Goal: Task Accomplishment & Management: Use online tool/utility

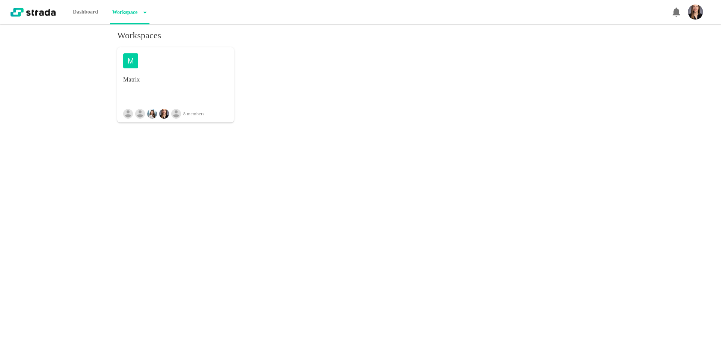
click at [164, 79] on h4 "Matrix" at bounding box center [175, 79] width 105 height 9
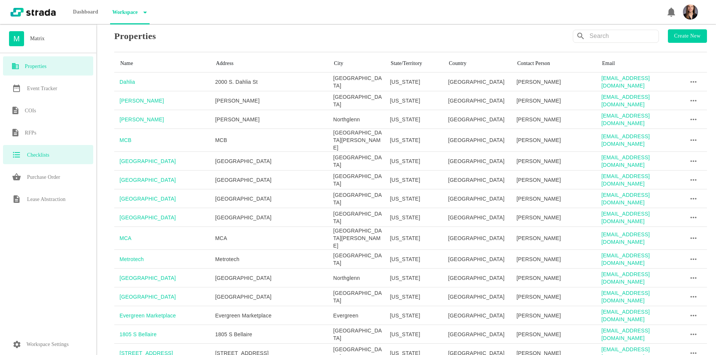
click at [39, 148] on div "Checklists" at bounding box center [48, 154] width 90 height 19
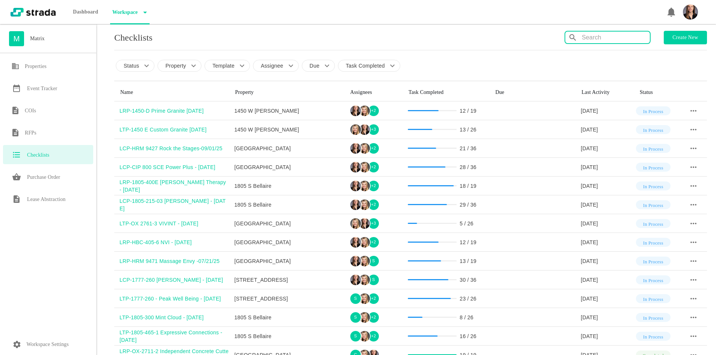
click at [623, 38] on input "text" at bounding box center [616, 38] width 68 height 12
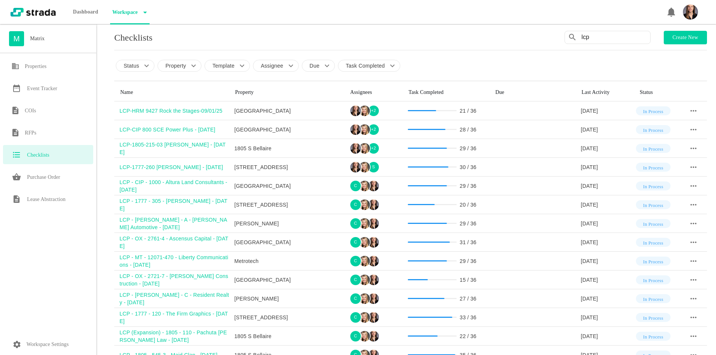
drag, startPoint x: 623, startPoint y: 38, endPoint x: 528, endPoint y: 32, distance: 95.6
click at [529, 33] on div "Checklists lcp Create new" at bounding box center [410, 38] width 593 height 14
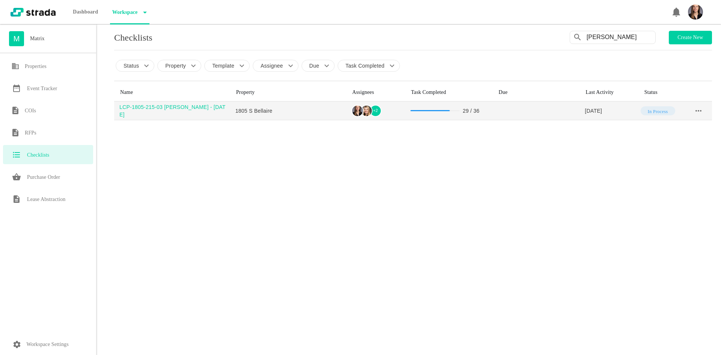
type input "[PERSON_NAME]"
click at [180, 111] on div "LCP-1805-215-03 [PERSON_NAME] - [DATE]" at bounding box center [174, 110] width 111 height 15
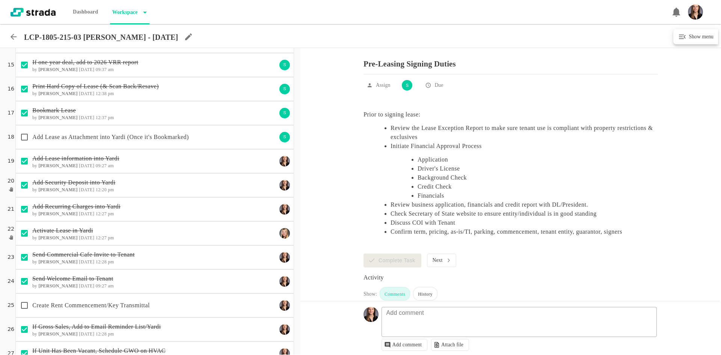
scroll to position [572, 0]
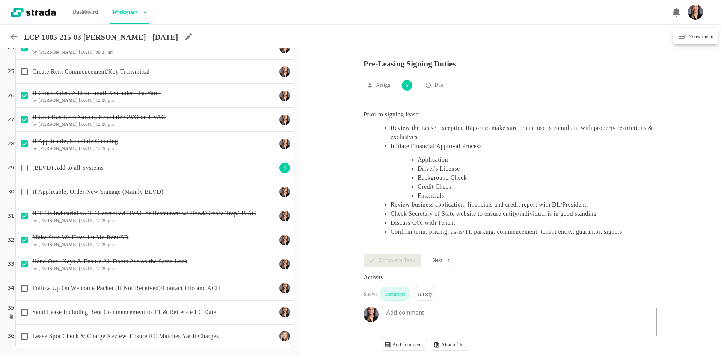
click at [180, 279] on div "Follow Up On Welcome Packet (If Not Received)/Contact info and ACH" at bounding box center [154, 288] width 279 height 24
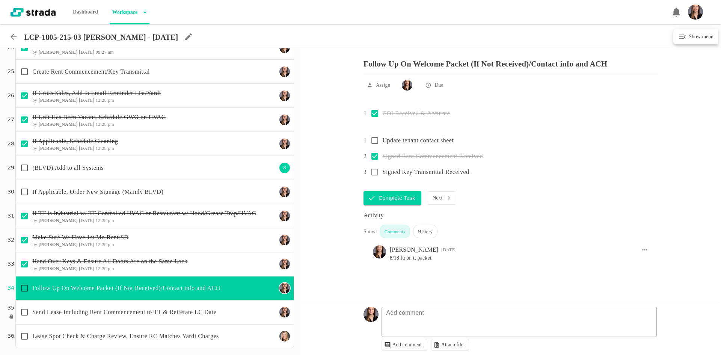
click at [119, 164] on p "(BLVD) Add to all Systems" at bounding box center [154, 167] width 245 height 9
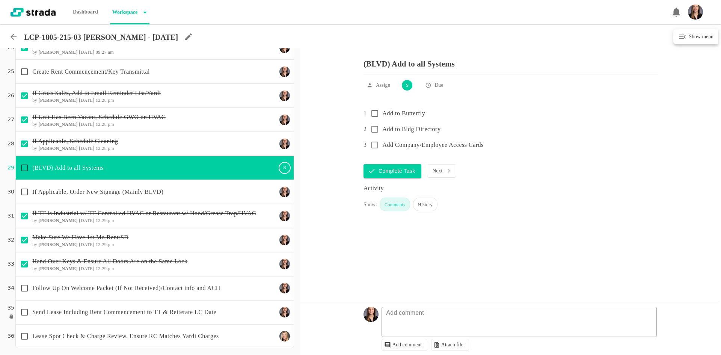
click at [102, 291] on p "Follow Up On Welcome Packet (If Not Received)/Contact info and ACH" at bounding box center [154, 288] width 245 height 9
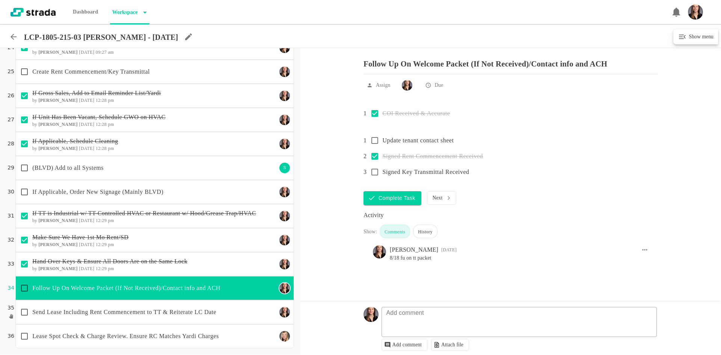
drag, startPoint x: 139, startPoint y: 76, endPoint x: 154, endPoint y: 92, distance: 22.3
click at [139, 76] on p "Create Rent Commencement/Key Transmittal" at bounding box center [154, 71] width 245 height 9
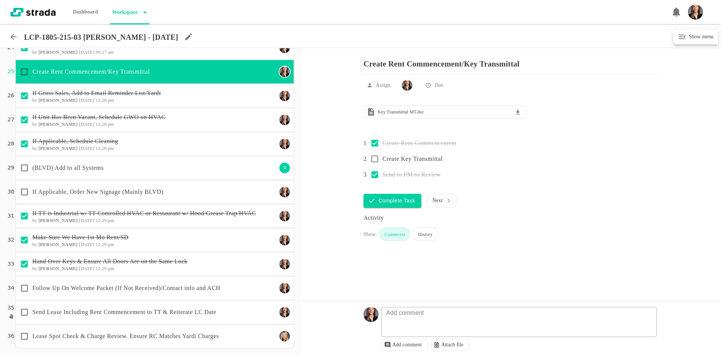
click at [15, 37] on icon at bounding box center [14, 37] width 6 height 6
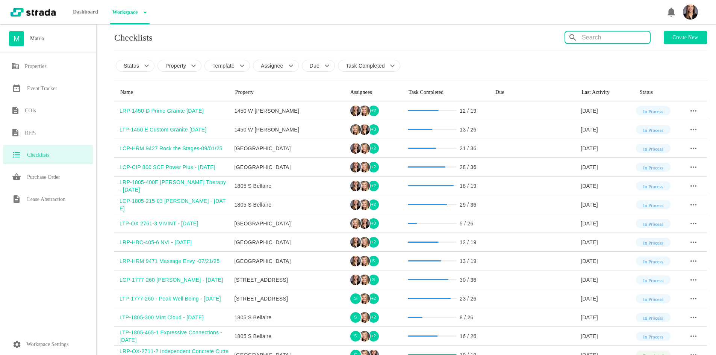
click at [594, 35] on input "text" at bounding box center [616, 38] width 68 height 12
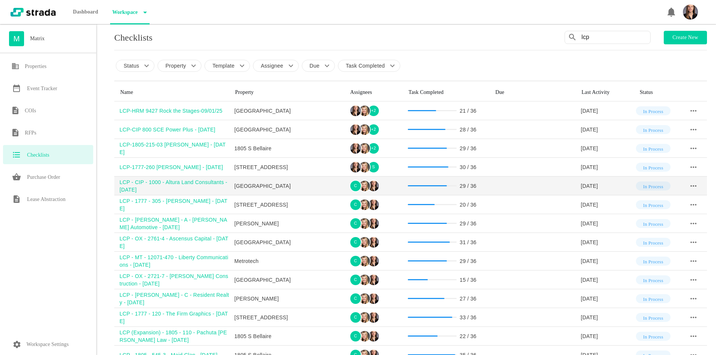
type input "lcp"
click at [185, 184] on div "LCP - CIP - 1000 - Altura Land Consultants - [DATE]" at bounding box center [174, 185] width 110 height 15
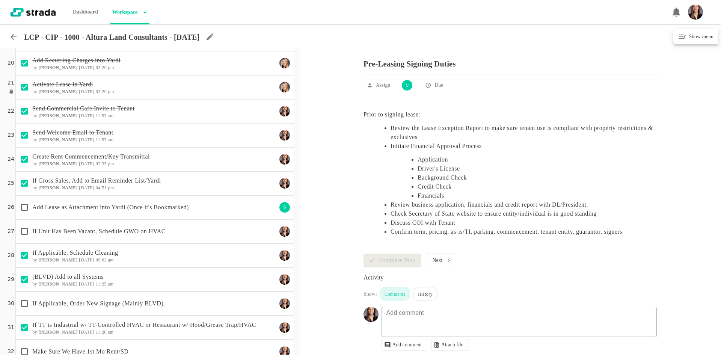
scroll to position [526, 0]
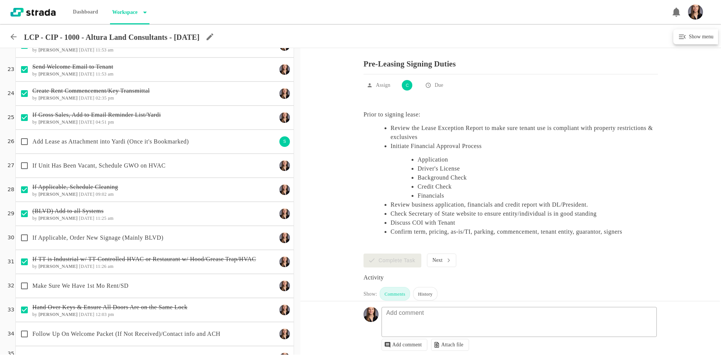
click at [12, 37] on icon at bounding box center [14, 37] width 6 height 6
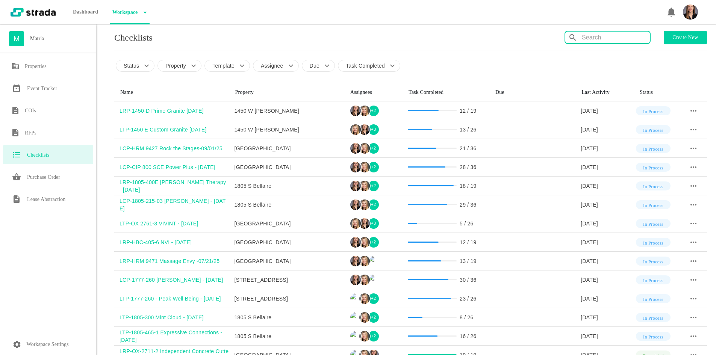
click at [597, 41] on input "text" at bounding box center [616, 38] width 68 height 12
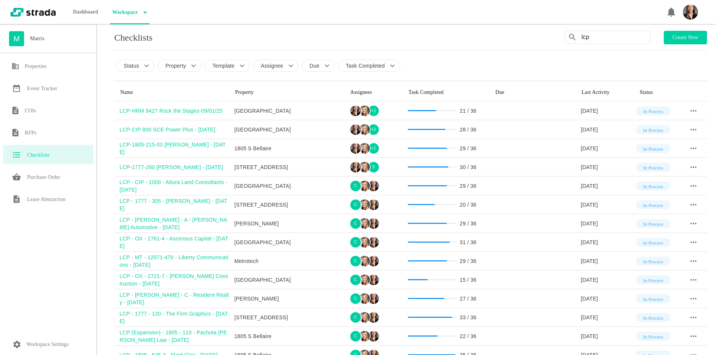
drag, startPoint x: 555, startPoint y: 36, endPoint x: 540, endPoint y: 33, distance: 14.5
click at [541, 33] on div "Checklists lcp Create new" at bounding box center [410, 38] width 593 height 14
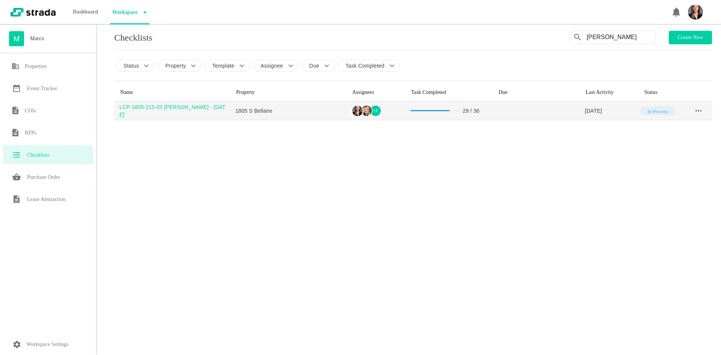
type input "[PERSON_NAME]"
click at [156, 110] on div "LCP-1805-215-03 [PERSON_NAME] - [DATE]" at bounding box center [174, 110] width 111 height 15
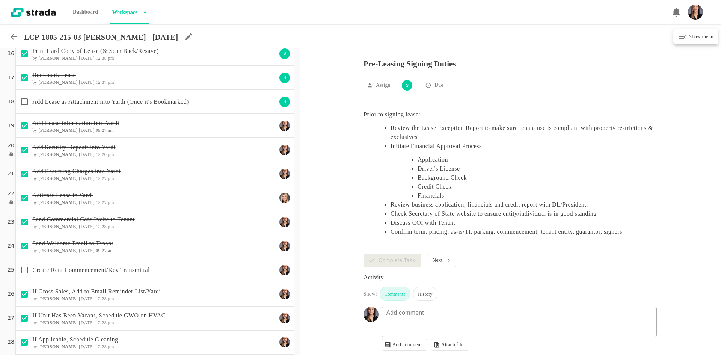
scroll to position [376, 0]
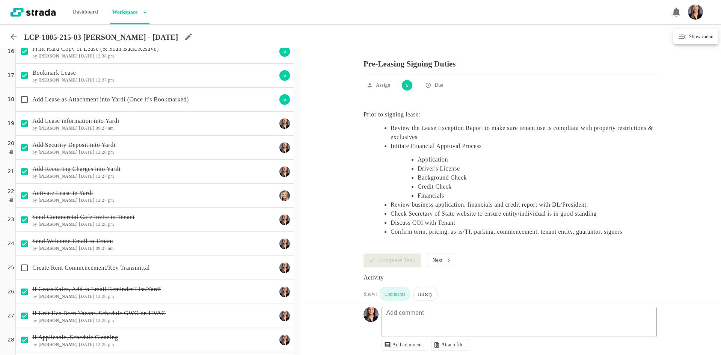
click at [146, 101] on p "Add Lease as Attachment into Yardi (Once it's Bookmarked)" at bounding box center [154, 99] width 245 height 9
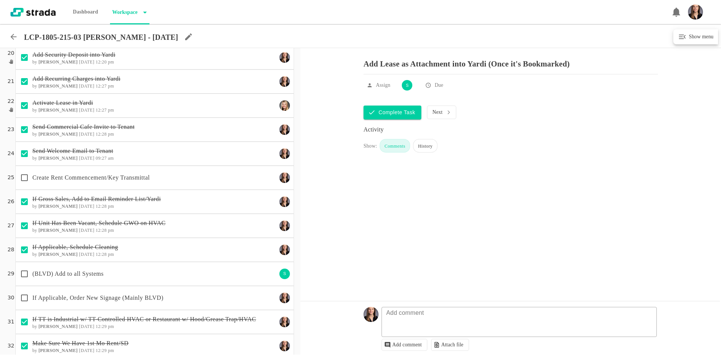
scroll to position [564, 0]
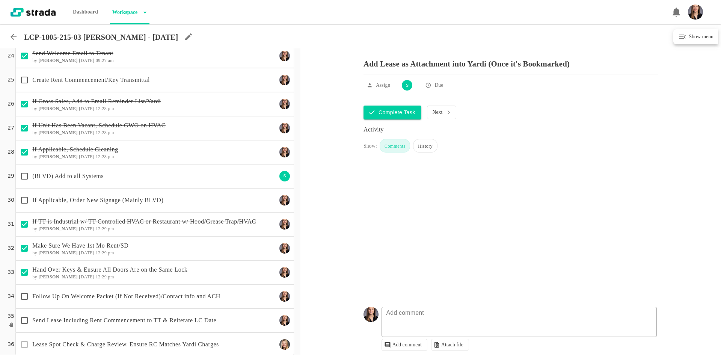
click at [181, 200] on p "If Applicable, Order New Signage (Mainly BLVD)" at bounding box center [154, 200] width 245 height 9
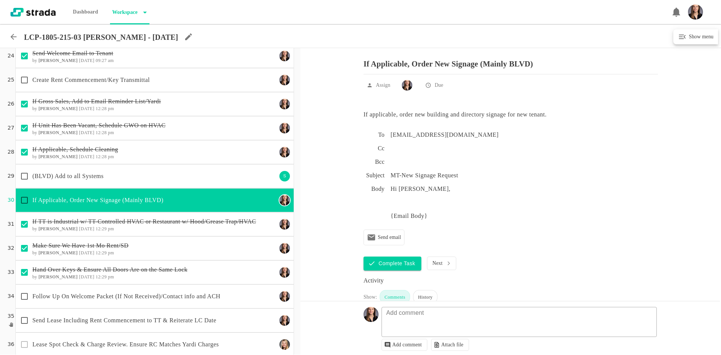
scroll to position [572, 0]
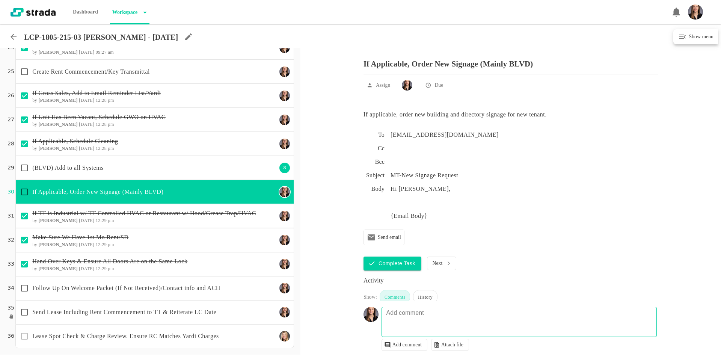
click at [433, 316] on fieldset "Add comment" at bounding box center [520, 322] width 276 height 30
type textarea "looping in SA on this"
click at [175, 298] on div "Follow Up On Welcome Packet (If Not Received)/Contact info and ACH" at bounding box center [154, 288] width 279 height 24
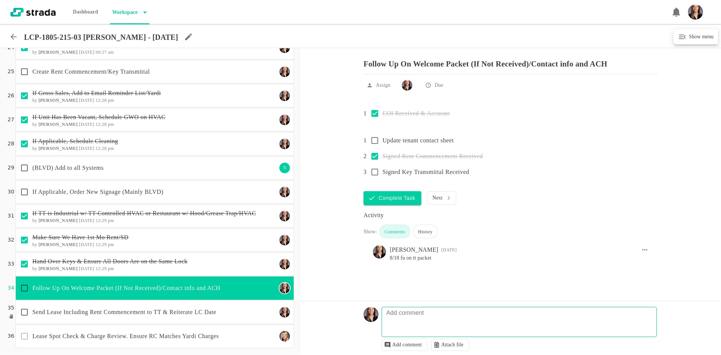
click at [223, 311] on p "Send Lease Including Rent Commencement to TT & Reiterate LC Date" at bounding box center [154, 312] width 245 height 9
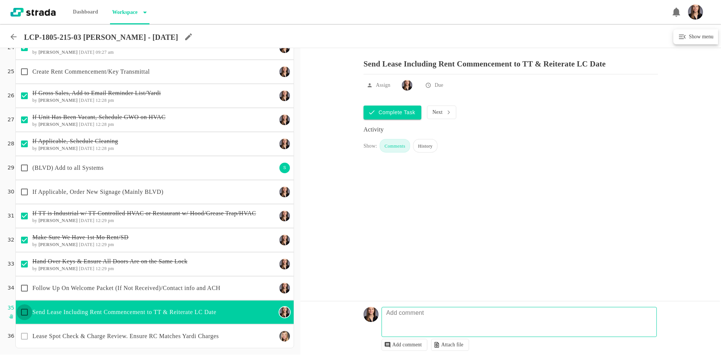
click at [25, 311] on input "checkbox" at bounding box center [25, 312] width 16 height 16
checkbox input "true"
click at [107, 284] on p "Follow Up On Welcome Packet (If Not Received)/Contact info and ACH" at bounding box center [154, 288] width 245 height 9
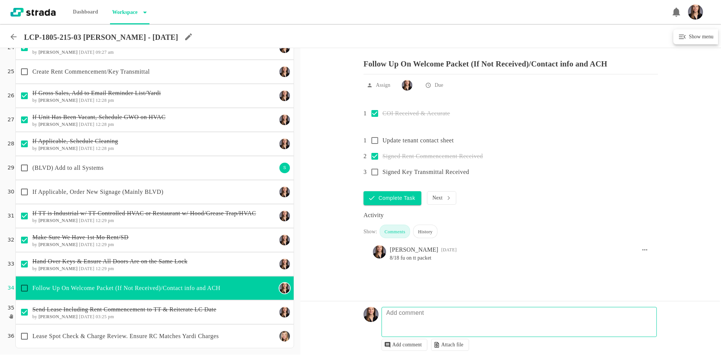
click at [11, 39] on icon at bounding box center [13, 36] width 9 height 9
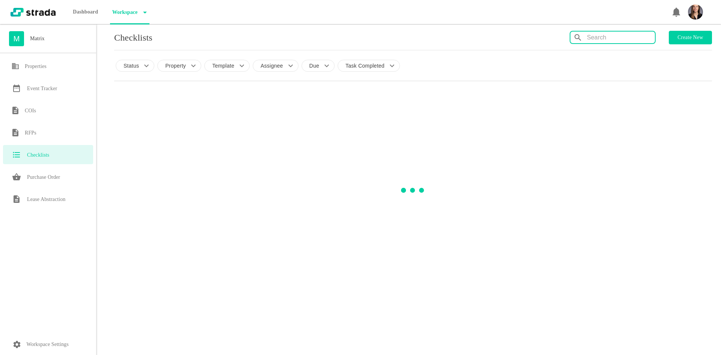
click at [615, 39] on input "text" at bounding box center [621, 38] width 68 height 12
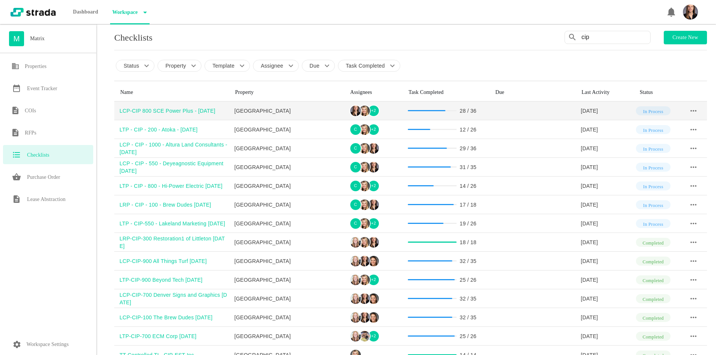
type input "cip"
click at [187, 110] on div "LCP-CIP 800 SCE Power Plus - [DATE]" at bounding box center [174, 111] width 110 height 8
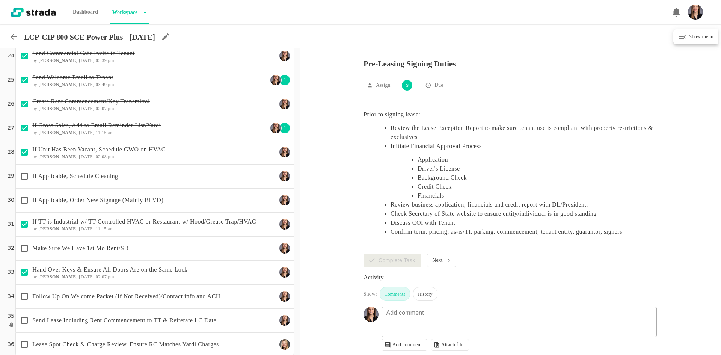
scroll to position [572, 0]
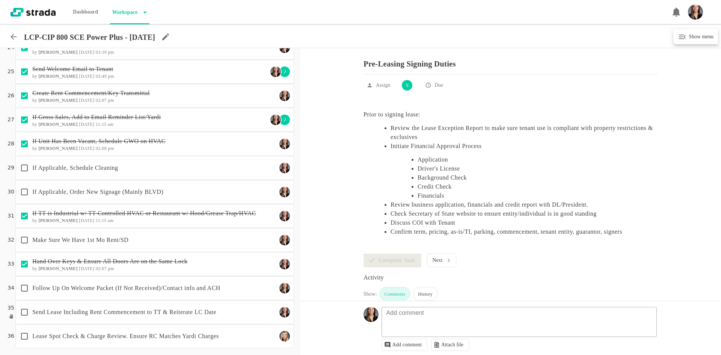
click at [183, 175] on div "If Applicable, Schedule Cleaning" at bounding box center [147, 168] width 260 height 16
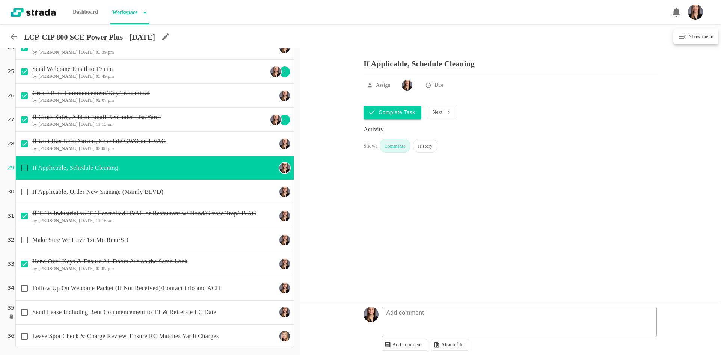
click at [120, 188] on p "If Applicable, Order New Signage (Mainly BLVD)" at bounding box center [154, 192] width 245 height 9
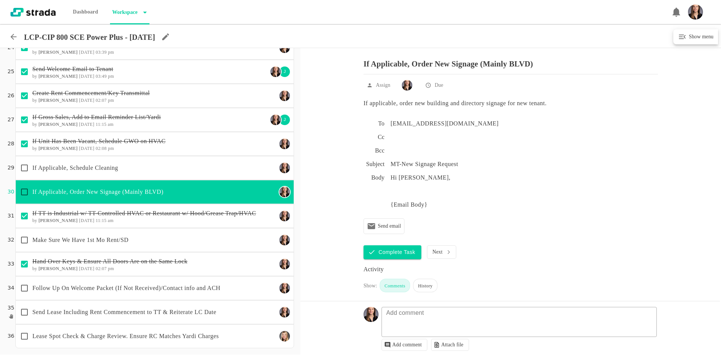
scroll to position [18, 0]
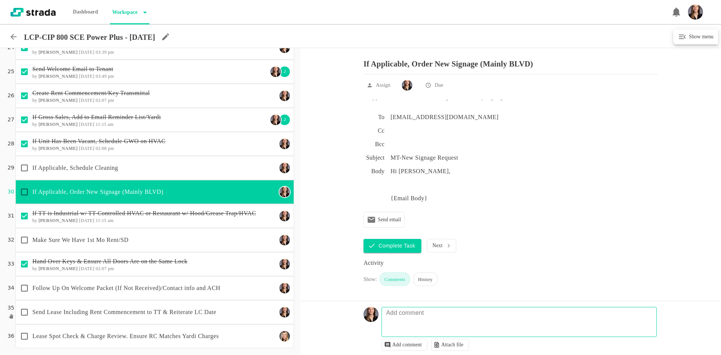
click at [460, 320] on textarea at bounding box center [520, 326] width 275 height 22
type textarea "8/25 asked how tt wants name to read"
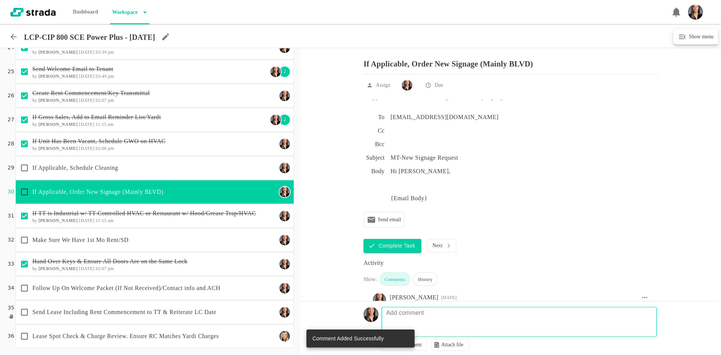
click at [16, 33] on icon at bounding box center [13, 36] width 9 height 9
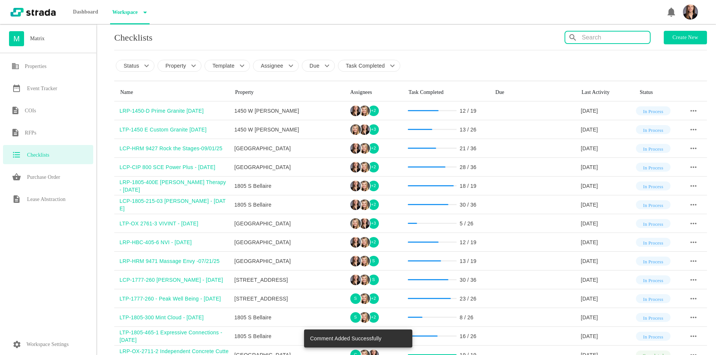
click at [603, 42] on input "text" at bounding box center [616, 38] width 68 height 12
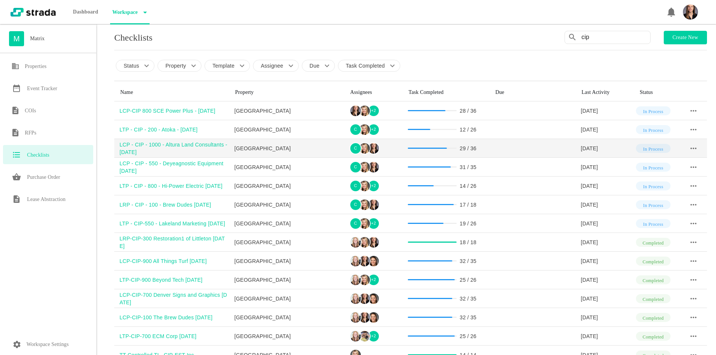
type input "cip"
click at [146, 144] on div "LCP - CIP - 1000 - Altura Land Consultants - [DATE]" at bounding box center [174, 148] width 110 height 15
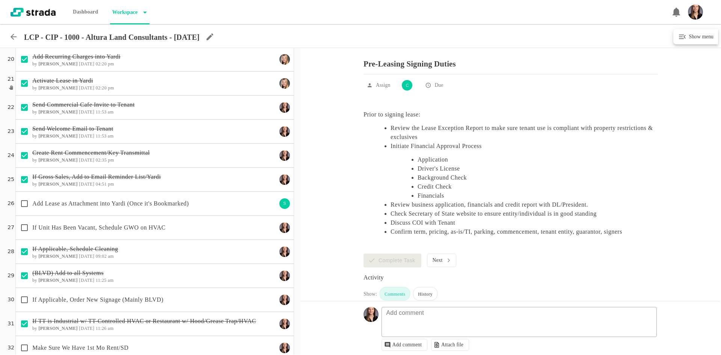
scroll to position [526, 0]
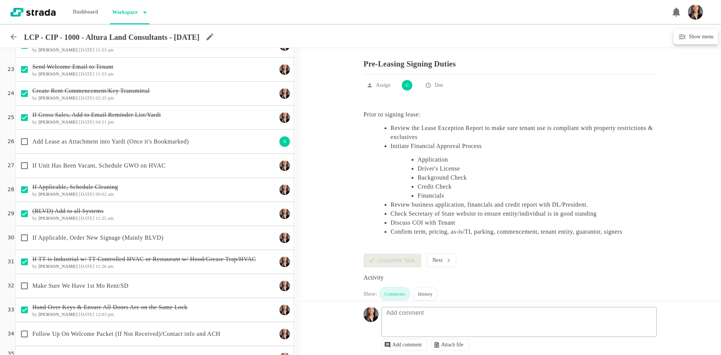
click at [141, 167] on p "If Unit Has Been Vacant, Schedule GWO on HVAC" at bounding box center [154, 165] width 245 height 9
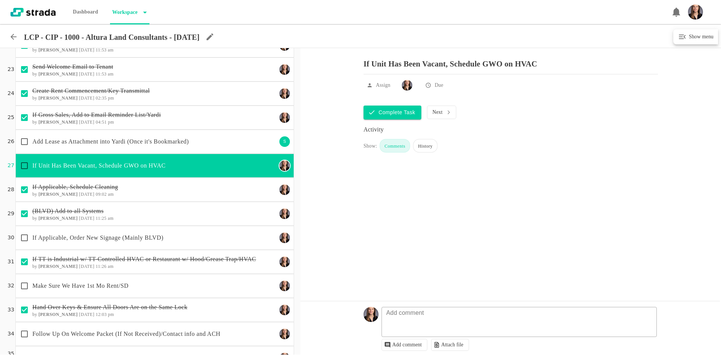
click at [135, 236] on p "If Applicable, Order New Signage (Mainly BLVD)" at bounding box center [154, 237] width 245 height 9
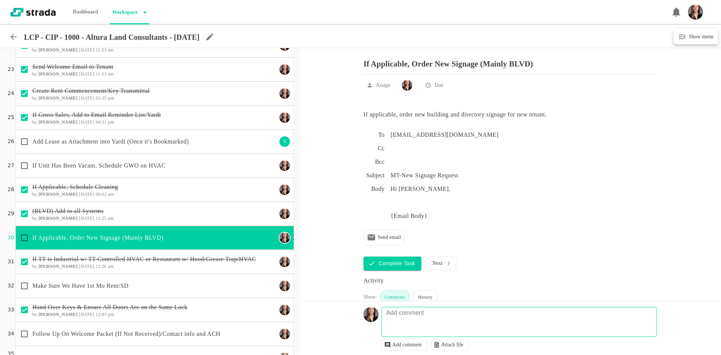
click at [409, 323] on textarea at bounding box center [520, 326] width 275 height 22
type textarea "asked tt how they want it to read 8/25"
click at [88, 283] on p "Make Sure We Have 1st Mo Rent/SD" at bounding box center [154, 285] width 245 height 9
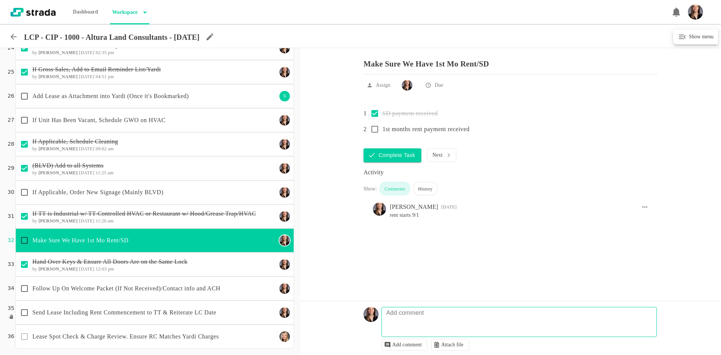
scroll to position [572, 0]
click at [121, 285] on p "Follow Up On Welcome Packet (If Not Received)/Contact info and ACH" at bounding box center [154, 288] width 245 height 9
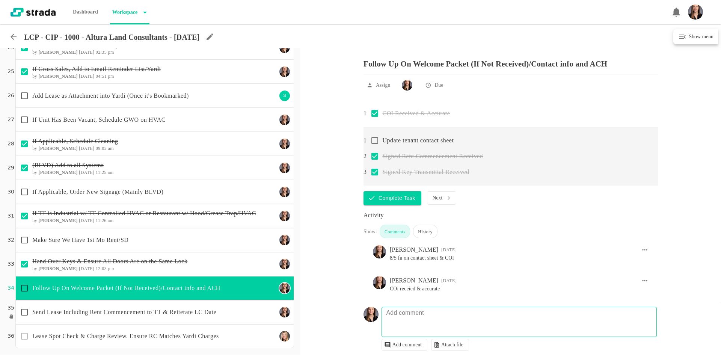
scroll to position [45, 0]
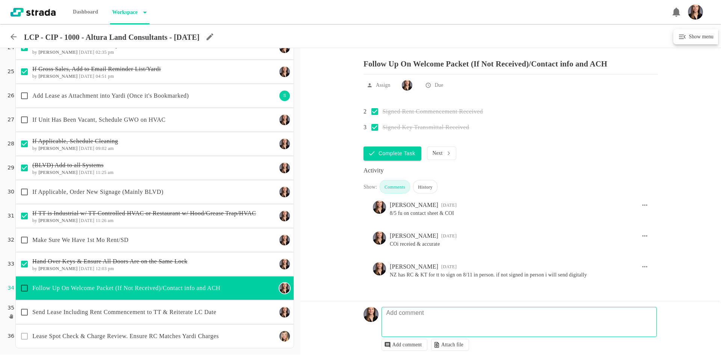
click at [162, 312] on p "Send Lease Including Rent Commencement to TT & Reiterate LC Date" at bounding box center [154, 312] width 245 height 9
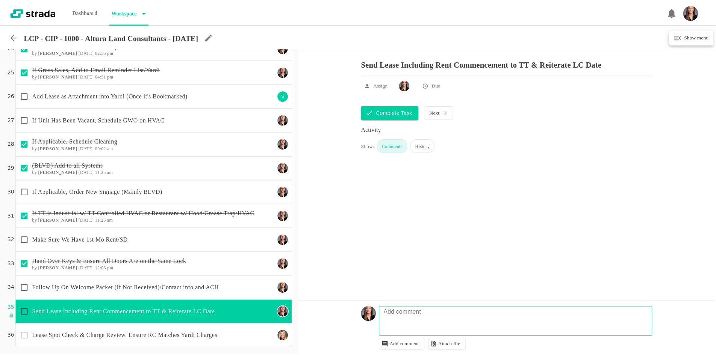
scroll to position [0, 0]
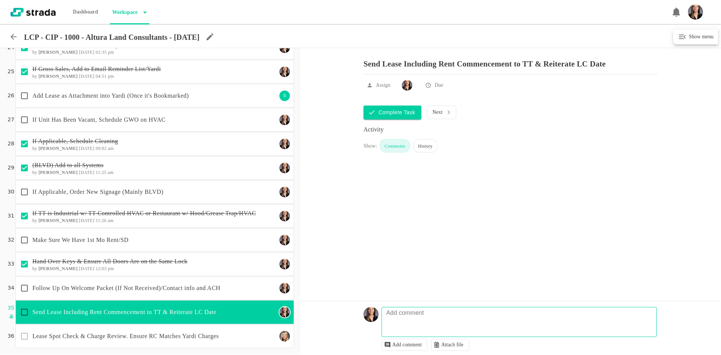
click at [26, 312] on input "checkbox" at bounding box center [25, 312] width 16 height 16
checkbox input "false"
click at [14, 36] on icon at bounding box center [13, 36] width 9 height 9
